Goal: Information Seeking & Learning: Find specific fact

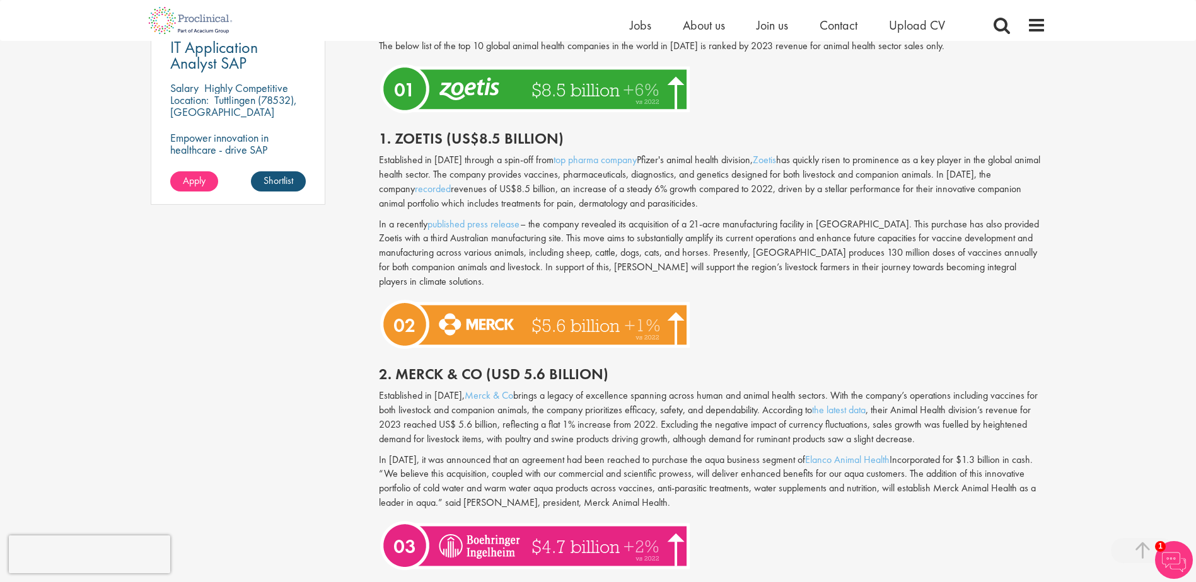
scroll to position [1009, 0]
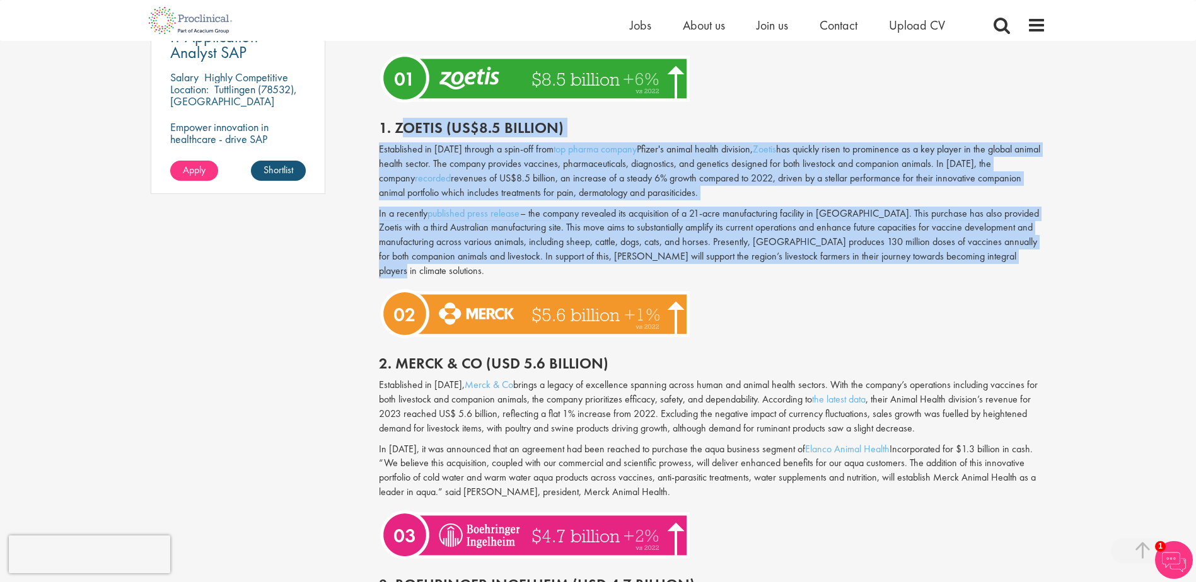
drag, startPoint x: 405, startPoint y: 129, endPoint x: 980, endPoint y: 255, distance: 587.9
copy div "lorem (IP$1.5 dolorsi) Ametconsect ad 9077 elitsed d eius-tem inci utl etdolo m…"
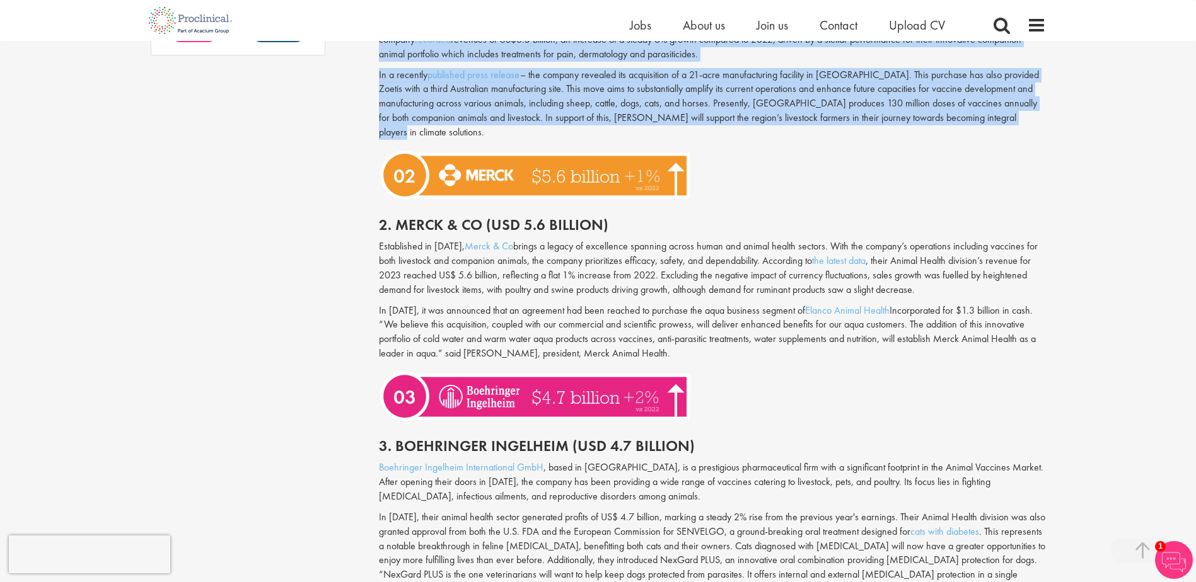
scroll to position [1198, 0]
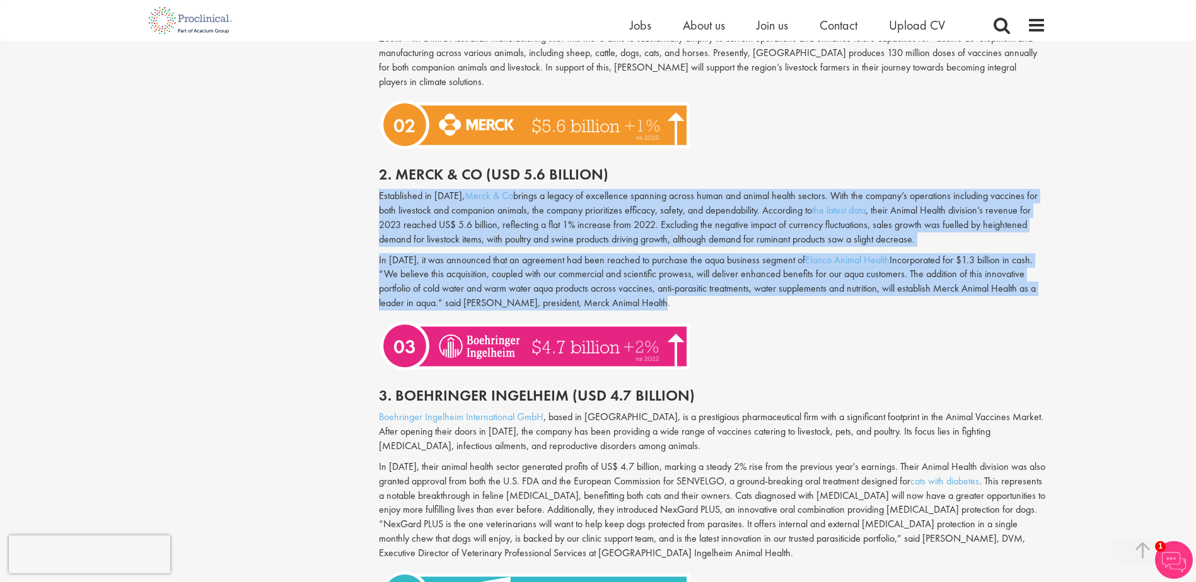
drag, startPoint x: 379, startPoint y: 181, endPoint x: 729, endPoint y: 291, distance: 367.4
click at [729, 291] on div "Established in [DATE], Merck & Co brings a legacy of excellence spanning across…" at bounding box center [712, 253] width 686 height 128
copy div "Loremipsumd si 8267, Ametc & Ad elitse d eiusmo te incididunt utlabore etdolo m…"
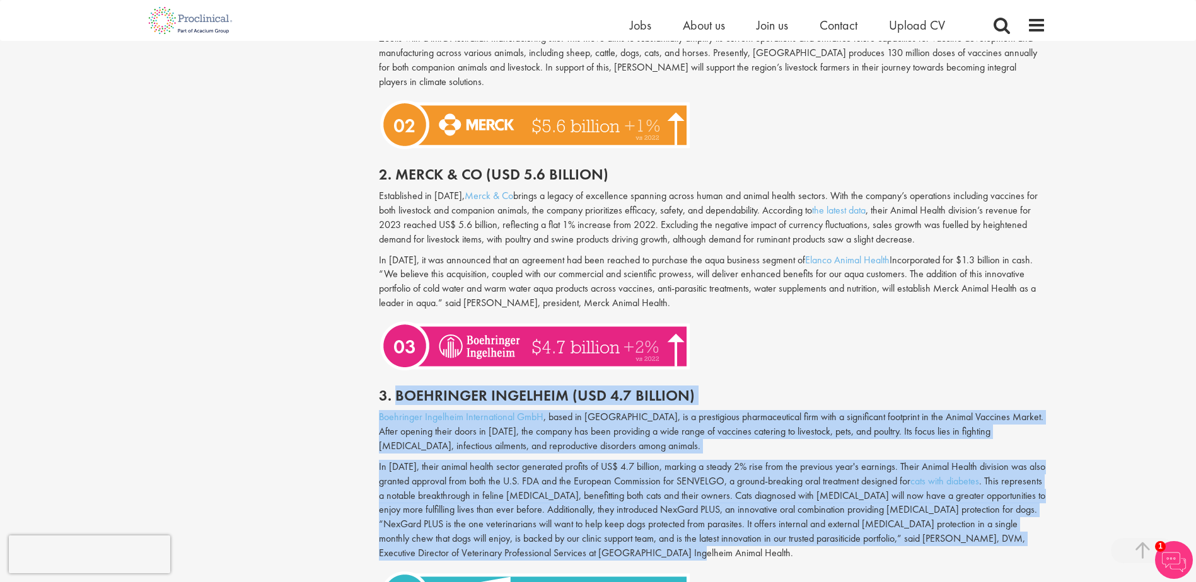
drag, startPoint x: 395, startPoint y: 381, endPoint x: 582, endPoint y: 536, distance: 243.1
copy div "Boehringer Ingelheim (USD 4.7 Billion) Boehringer Ingelheim International GmbH …"
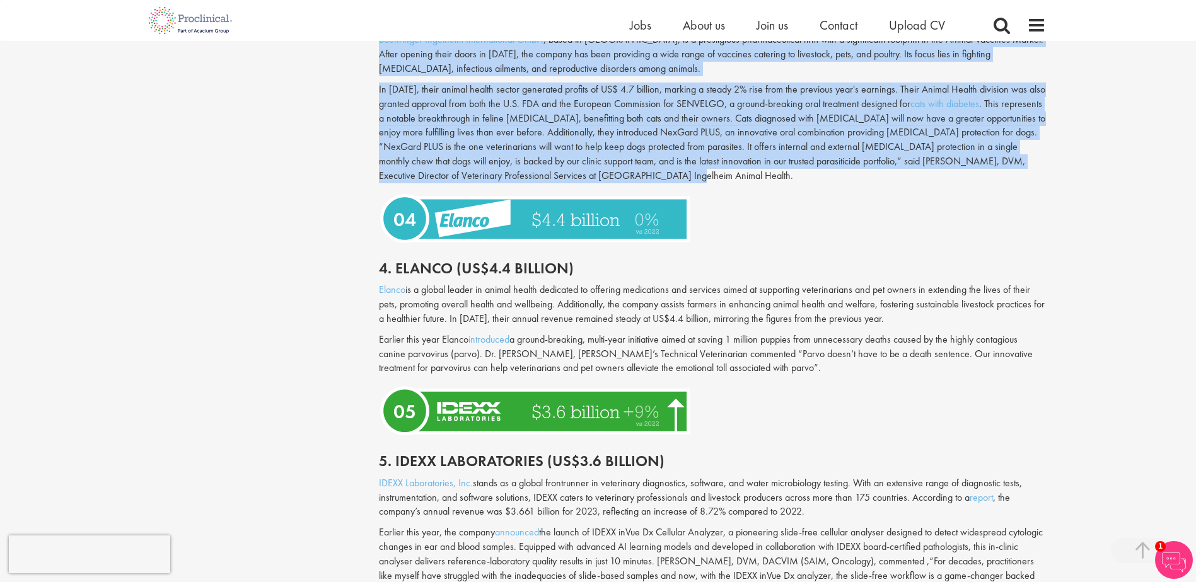
scroll to position [1576, 0]
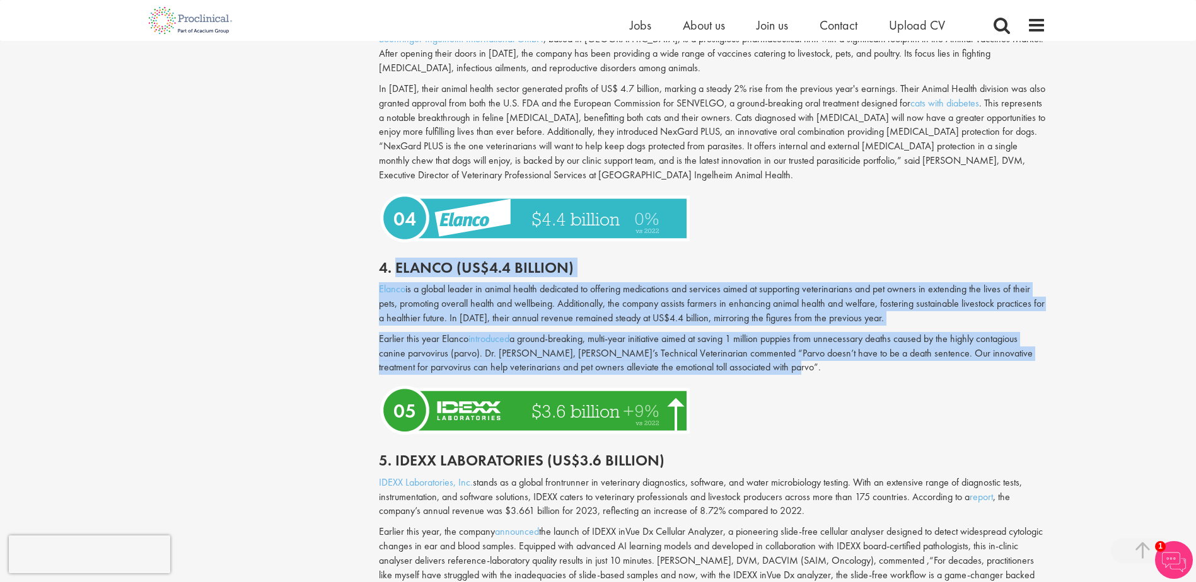
drag, startPoint x: 397, startPoint y: 254, endPoint x: 835, endPoint y: 356, distance: 449.9
click at [835, 356] on div "Global Top 10 Animal Health Companies in [DATE] Updated [DATE] The animal healt…" at bounding box center [712, 584] width 667 height 2678
copy div "Elanco (US$4.4 billion) Elanco is a global leader in animal health dedicated to…"
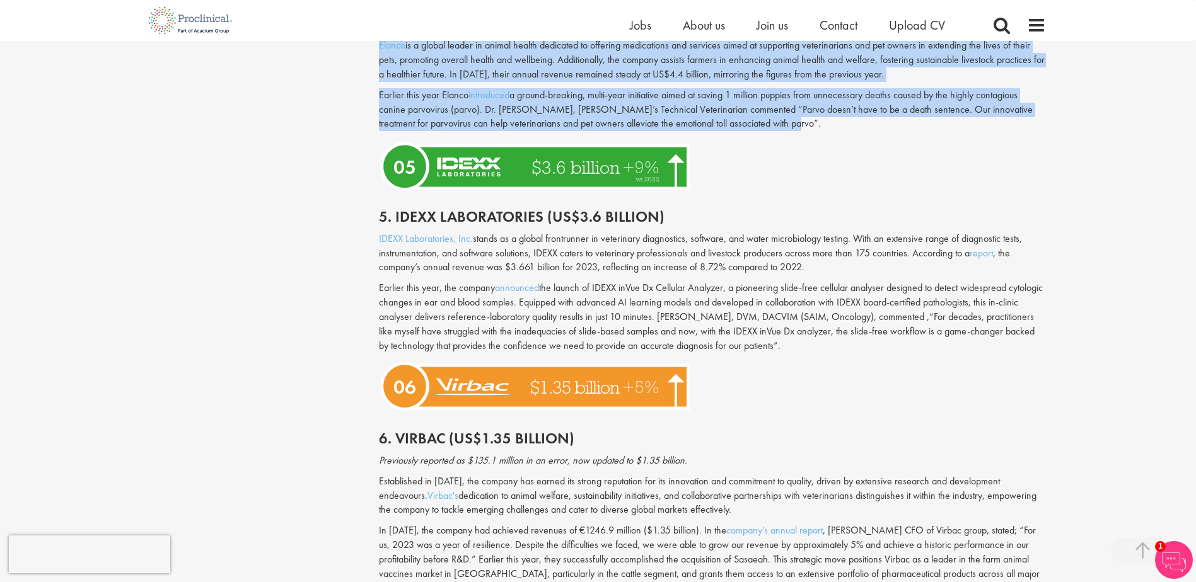
scroll to position [1828, 0]
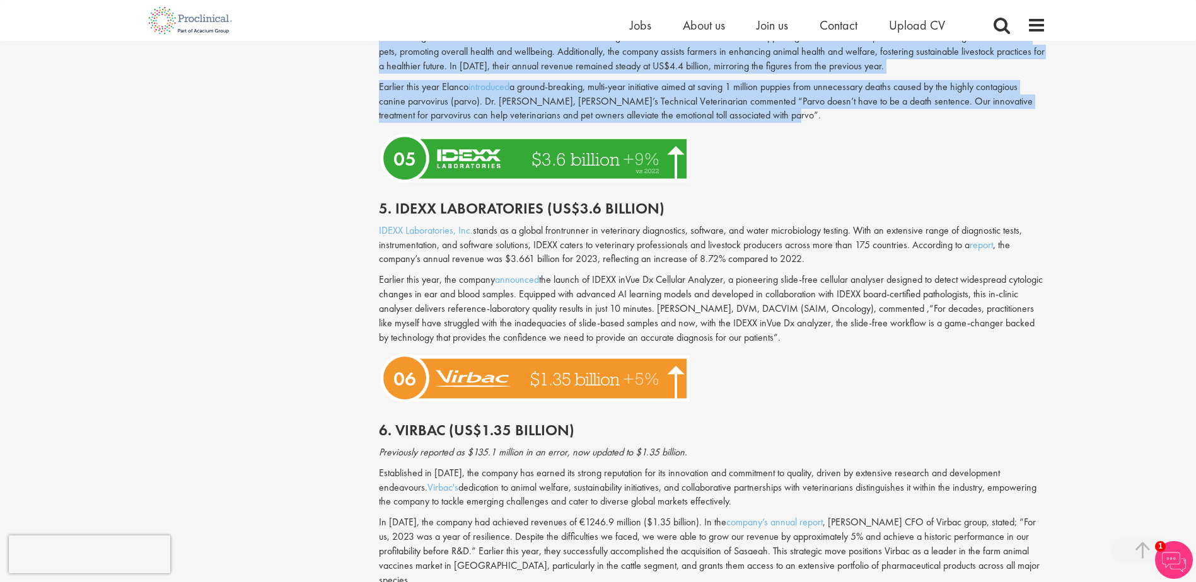
drag, startPoint x: 393, startPoint y: 194, endPoint x: 892, endPoint y: 334, distance: 518.1
click at [892, 334] on div "Global Top 10 Animal Health Companies in [DATE] Updated [DATE] The animal healt…" at bounding box center [712, 332] width 667 height 2678
copy div "Lorem Ipsumdolorsi (AM$1.5 consect) ADIPI Elitseddoeiu, Tem. incidi ut l etdolo…"
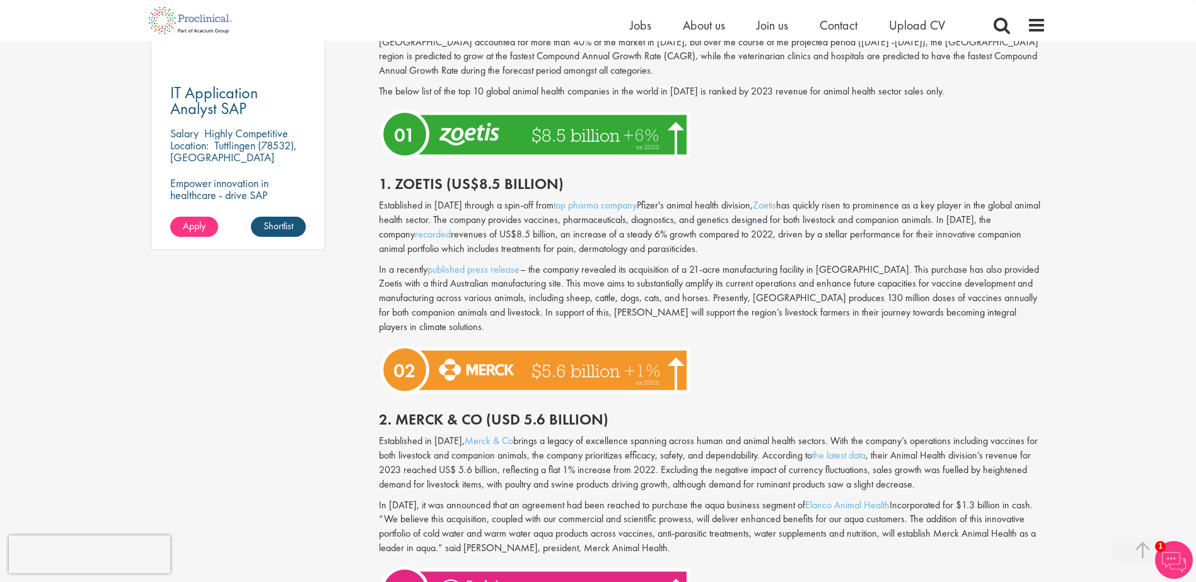
scroll to position [946, 0]
